Goal: Information Seeking & Learning: Learn about a topic

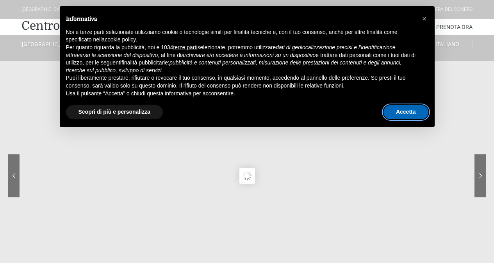
click at [412, 114] on button "Accetta" at bounding box center [405, 112] width 45 height 14
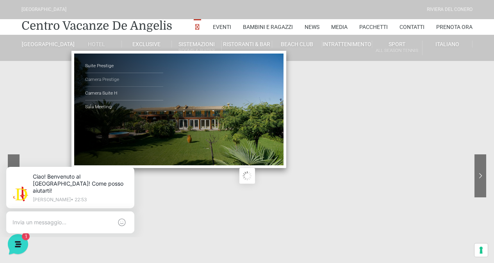
click at [100, 81] on link "Camera Prestige" at bounding box center [124, 80] width 78 height 14
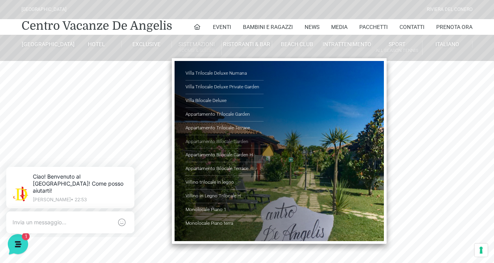
click at [210, 142] on link "Appartamento Bilocale Garden" at bounding box center [224, 142] width 78 height 14
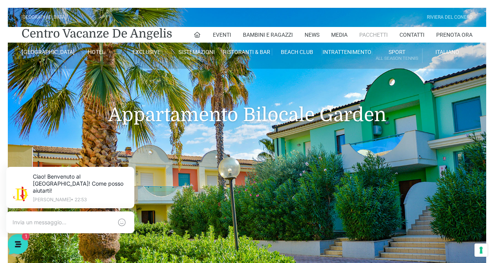
click at [371, 34] on link "Pacchetti" at bounding box center [373, 35] width 29 height 16
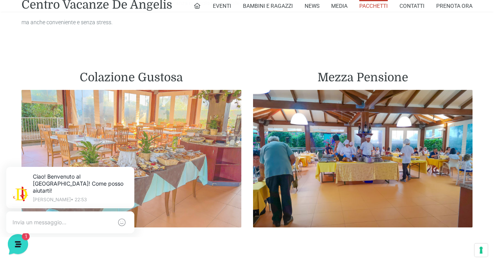
scroll to position [508, 0]
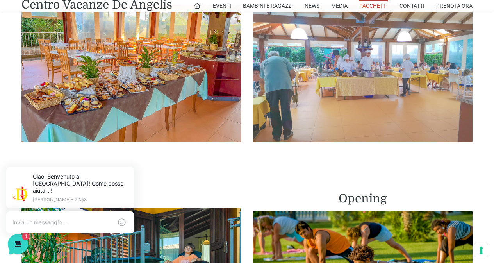
click at [364, 69] on img at bounding box center [363, 73] width 220 height 137
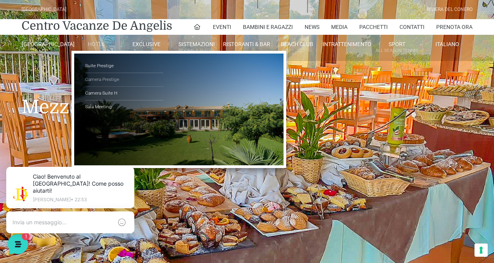
click at [103, 81] on link "Camera Prestige" at bounding box center [124, 80] width 78 height 14
